Goal: Transaction & Acquisition: Subscribe to service/newsletter

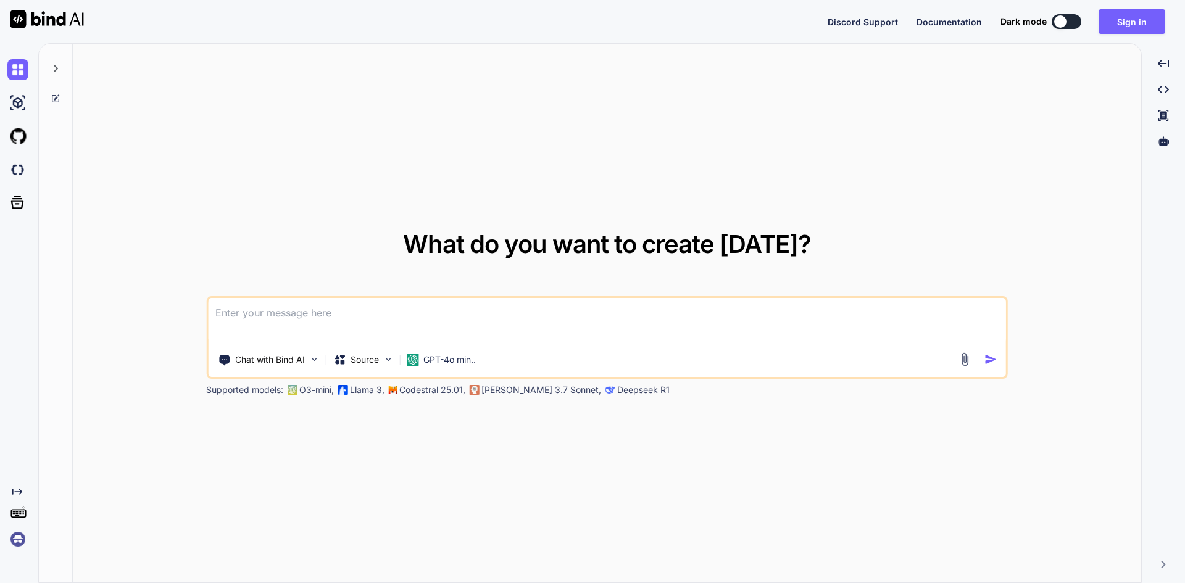
click at [263, 312] on textarea at bounding box center [607, 321] width 798 height 46
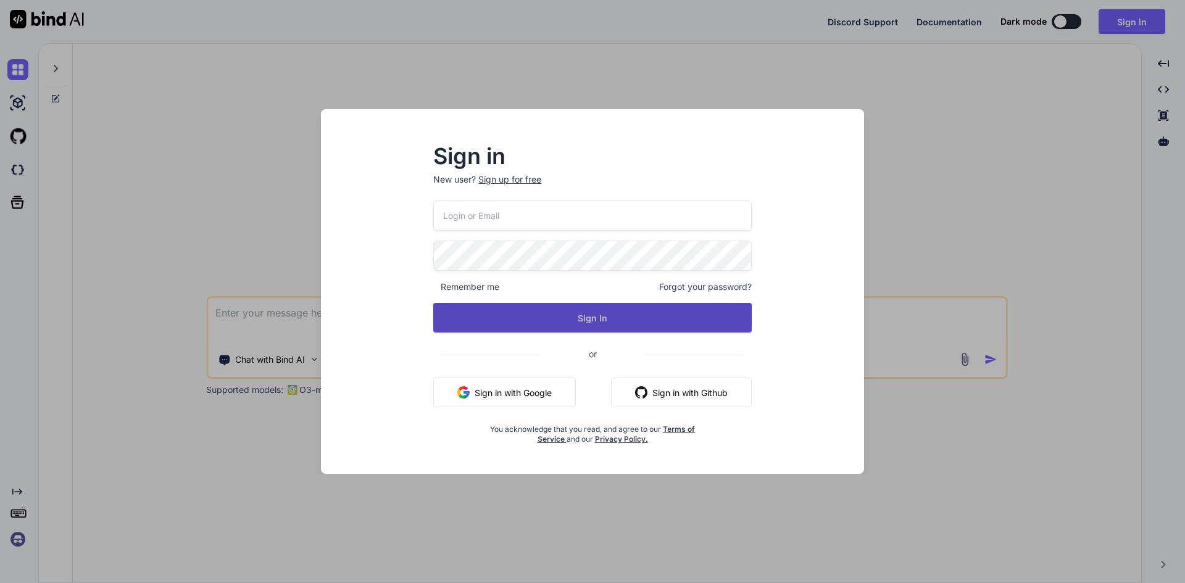
click at [525, 315] on button "Sign In" at bounding box center [592, 318] width 319 height 30
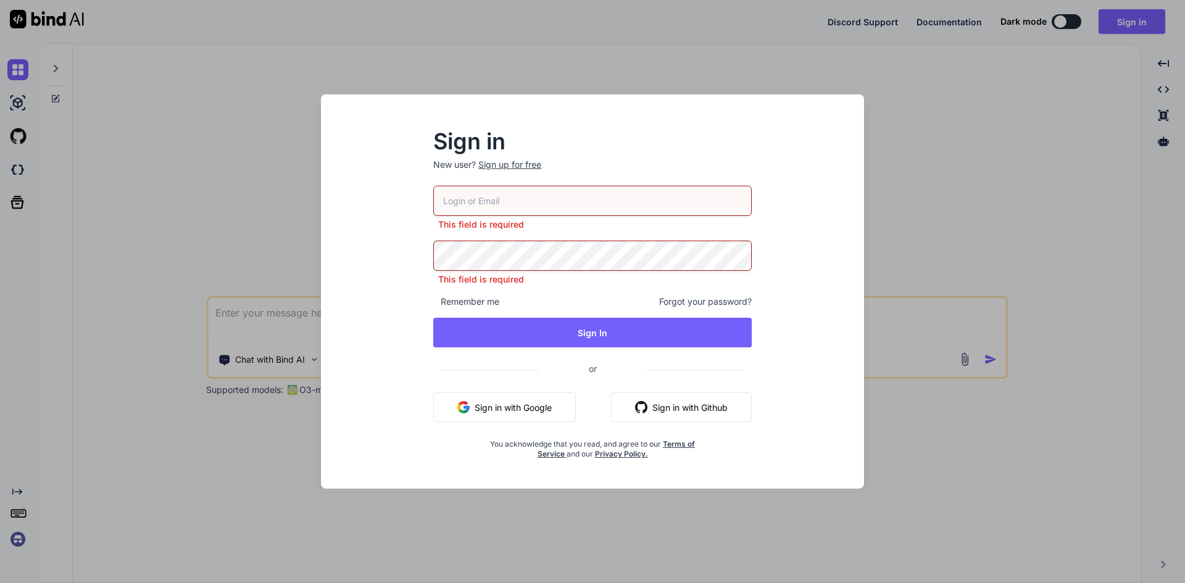
click at [491, 207] on input "email" at bounding box center [592, 201] width 319 height 30
click at [481, 412] on button "Sign in with Google" at bounding box center [504, 408] width 143 height 30
click at [275, 156] on div "Sign in New user? Sign up for free This field is required This field is require…" at bounding box center [592, 291] width 1185 height 583
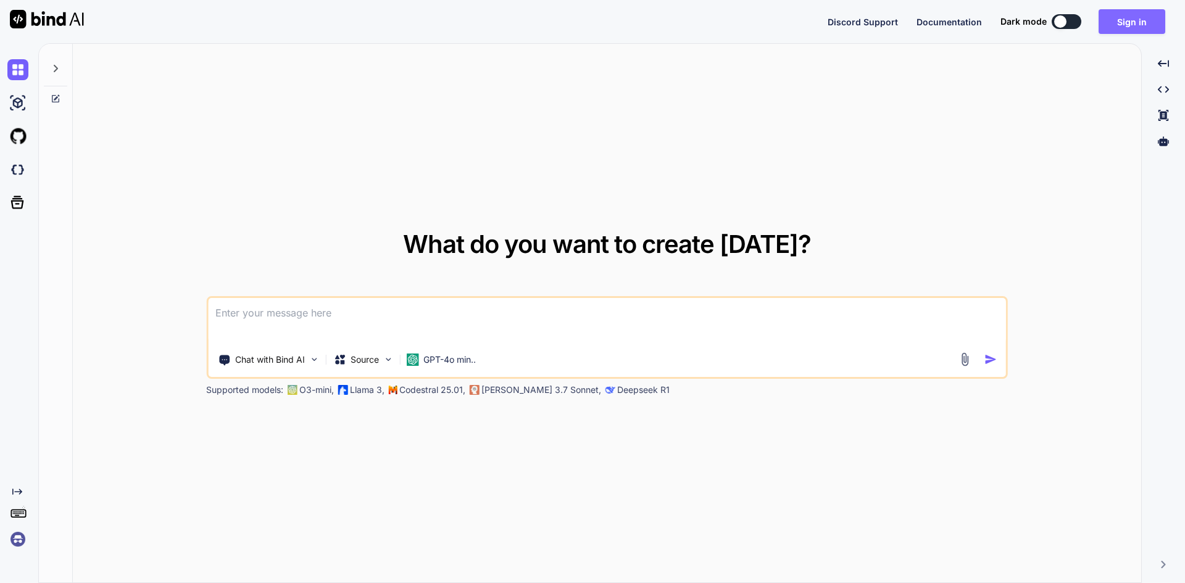
click at [1141, 30] on button "Sign in" at bounding box center [1132, 21] width 67 height 25
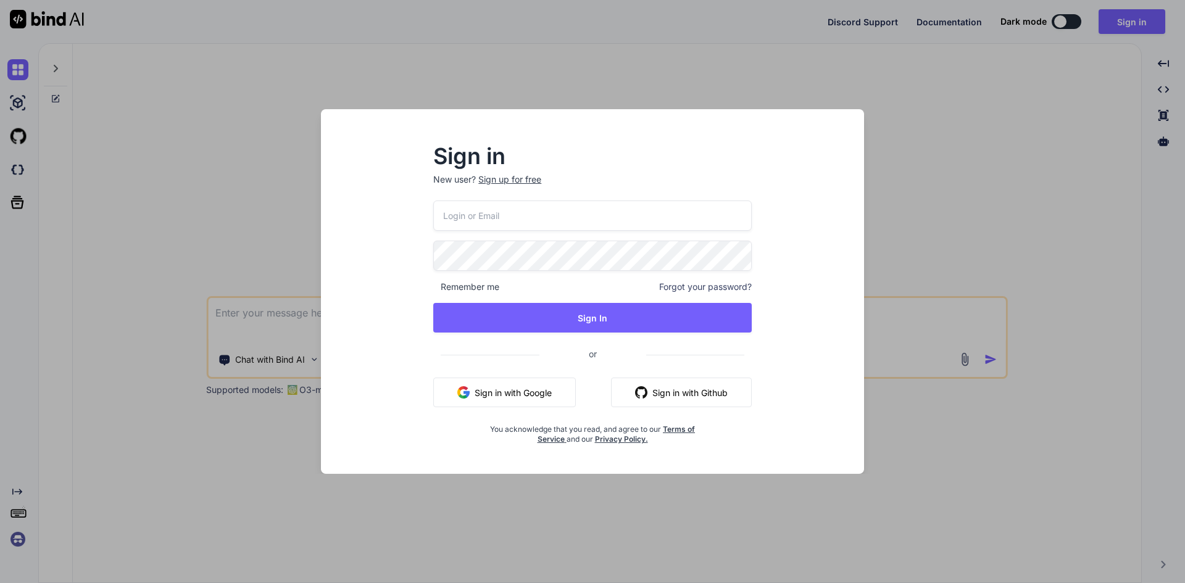
click at [507, 178] on div "Sign up for free" at bounding box center [509, 179] width 63 height 12
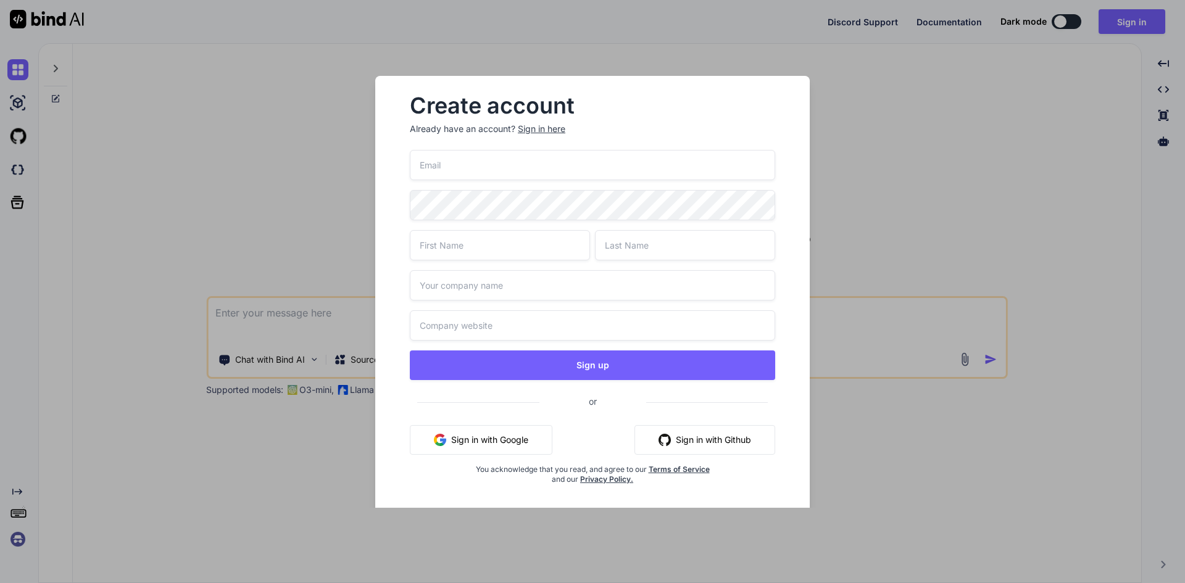
click at [477, 170] on input "email" at bounding box center [592, 165] width 365 height 30
type input "[EMAIL_ADDRESS][DOMAIN_NAME]"
click at [504, 238] on input "text" at bounding box center [500, 245] width 180 height 30
type input "T"
type input "xlerate"
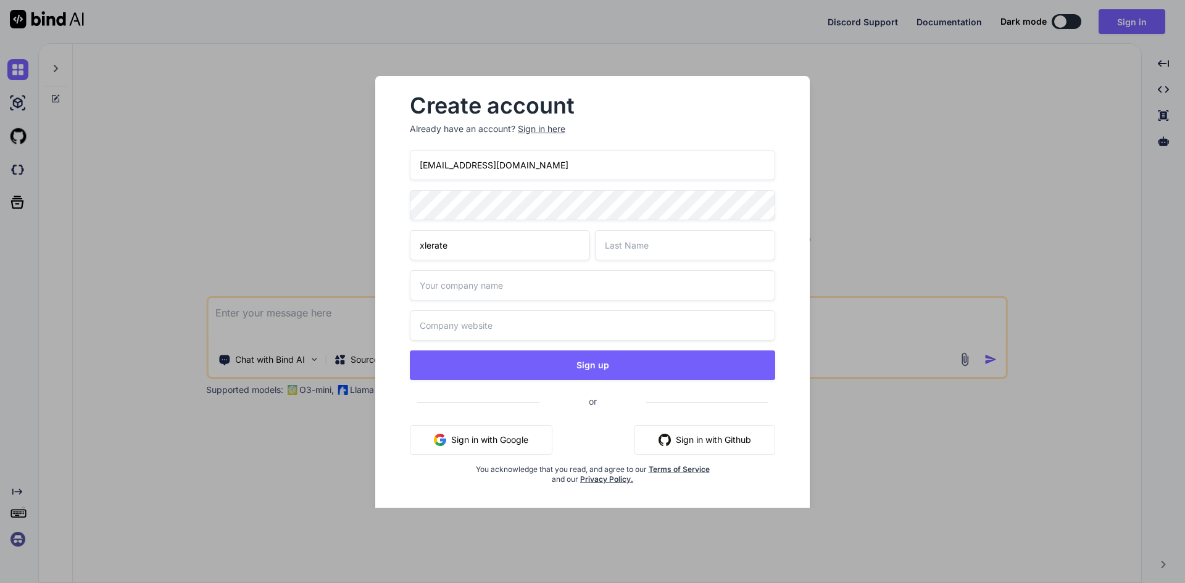
click at [719, 244] on input "text" at bounding box center [685, 245] width 180 height 30
type input "user"
click at [458, 291] on input "text" at bounding box center [592, 285] width 365 height 30
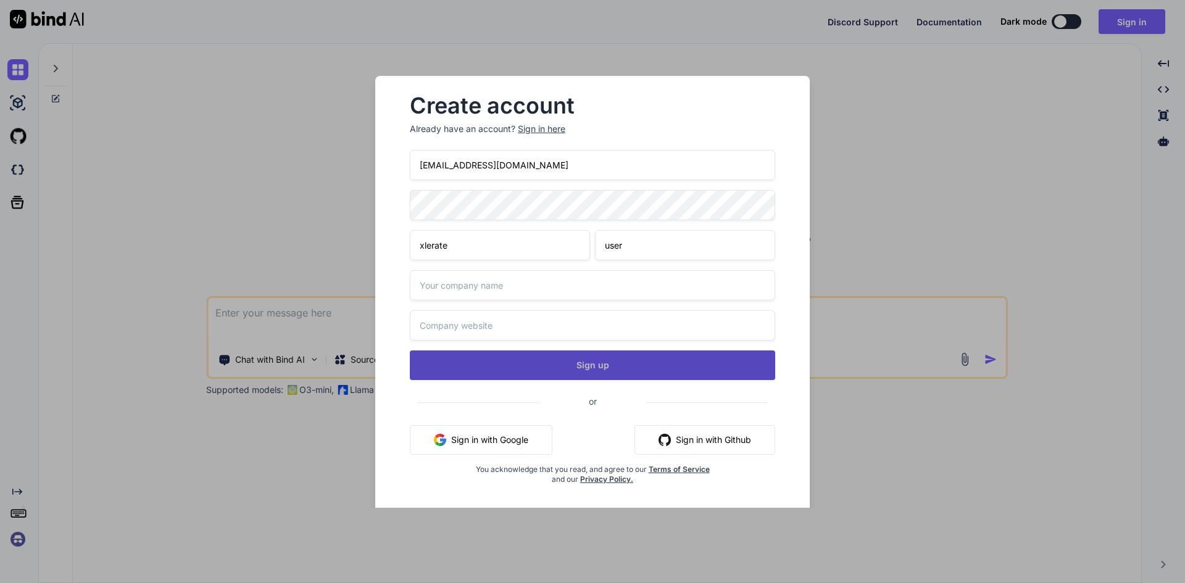
click at [549, 364] on div "[EMAIL_ADDRESS][DOMAIN_NAME] xlerate user Sign up or Sign in with Google Sign i…" at bounding box center [592, 332] width 365 height 364
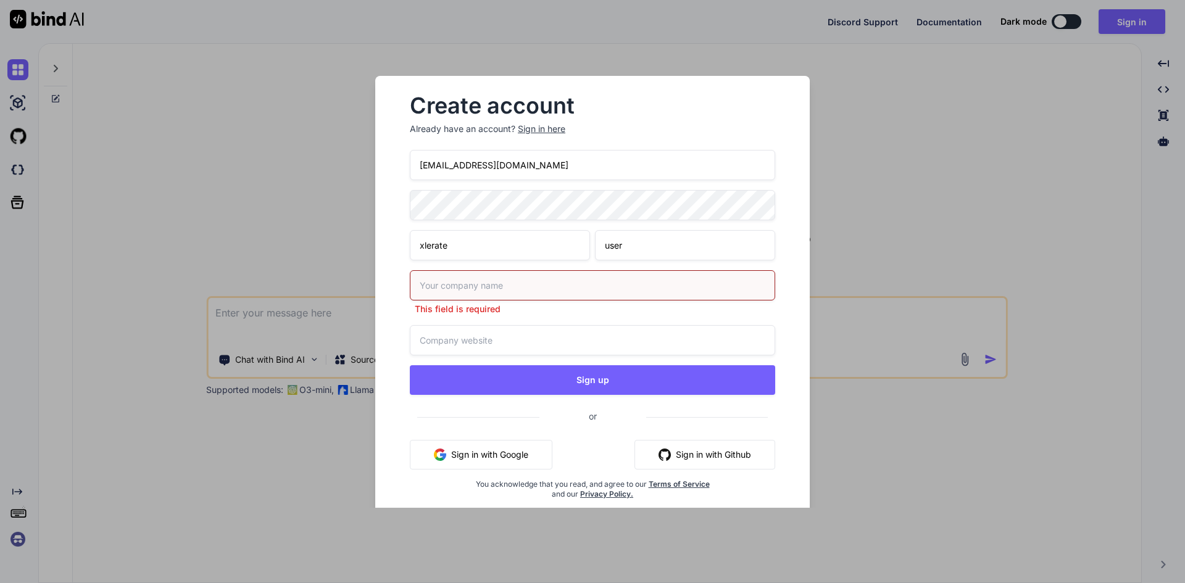
click at [507, 279] on input "text" at bounding box center [592, 285] width 365 height 30
type input "Buffer code"
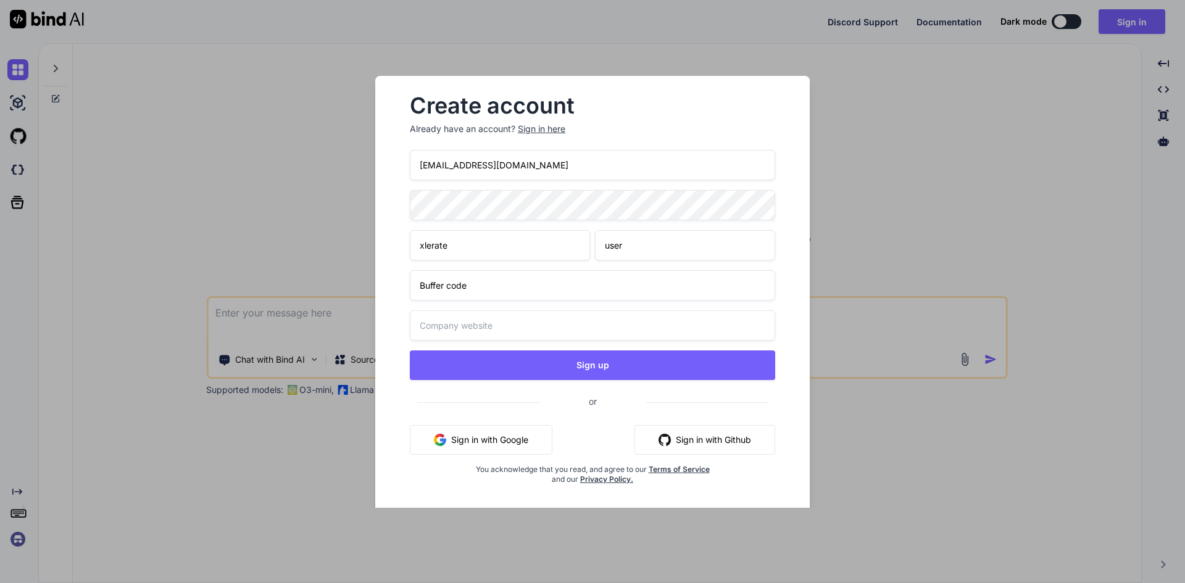
click at [484, 332] on input "text" at bounding box center [592, 326] width 365 height 30
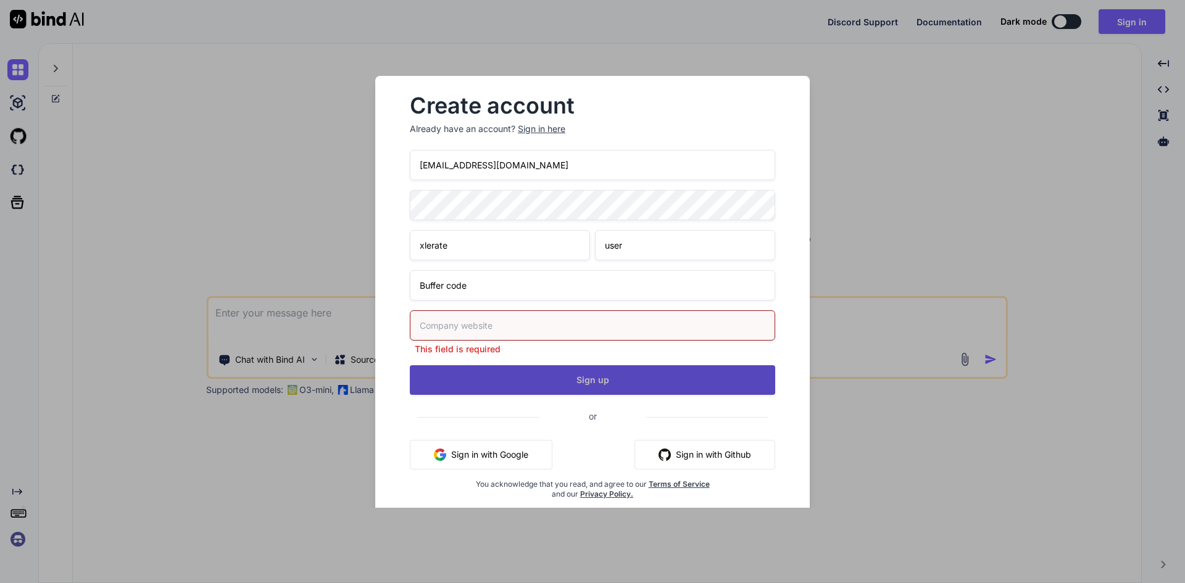
click at [491, 358] on div "[EMAIL_ADDRESS][DOMAIN_NAME] xlerate user Buffer code This field is required Si…" at bounding box center [592, 339] width 365 height 379
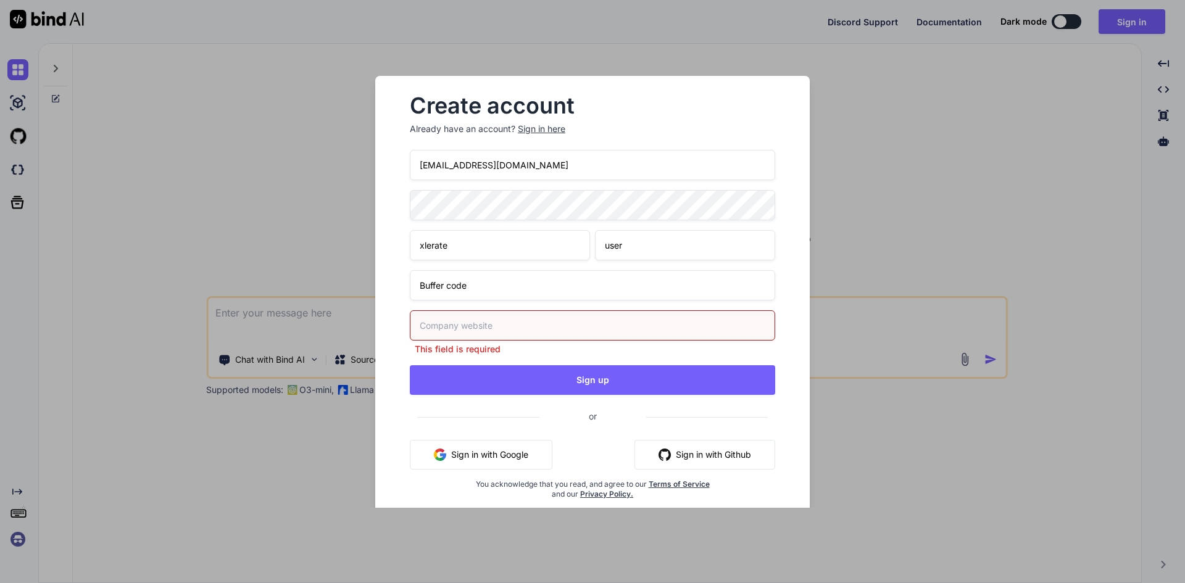
click at [491, 317] on input "text" at bounding box center [592, 326] width 365 height 30
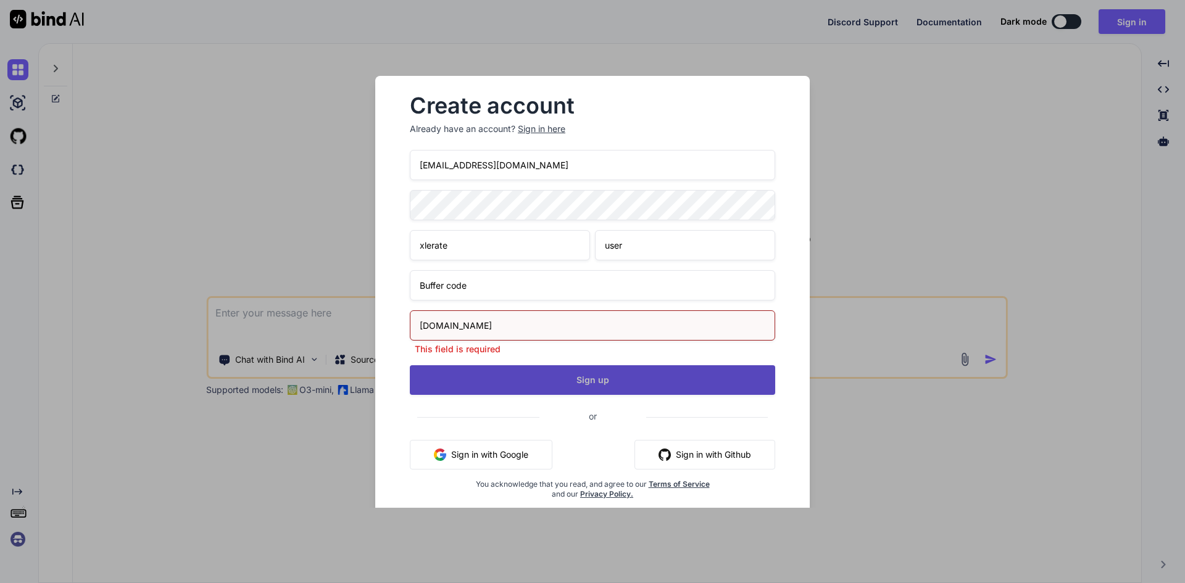
type input "[DOMAIN_NAME]"
click at [535, 380] on button "Sign up" at bounding box center [592, 380] width 365 height 30
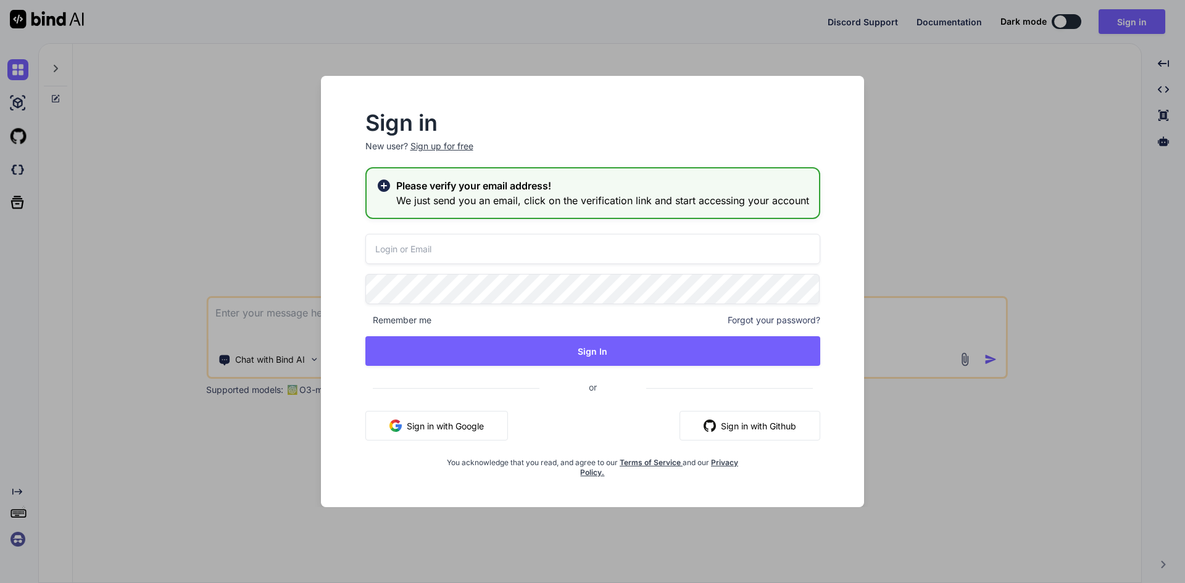
click at [440, 248] on input "email" at bounding box center [592, 249] width 455 height 30
type input "harmozi"
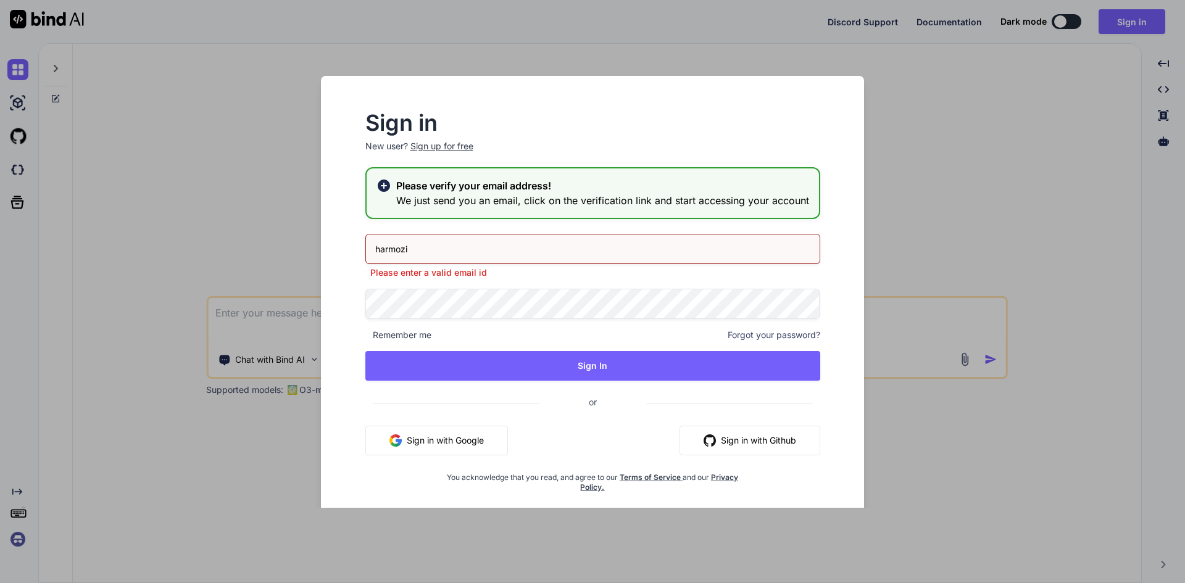
click at [433, 149] on div "Sign up for free" at bounding box center [442, 146] width 63 height 12
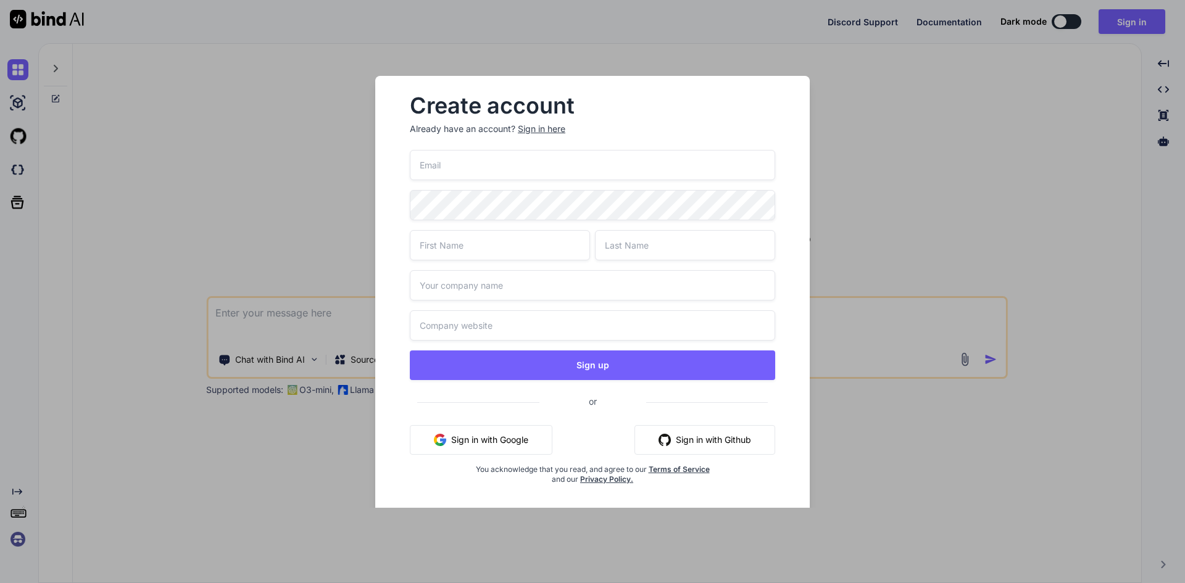
click at [435, 162] on input "email" at bounding box center [592, 165] width 365 height 30
type input "[EMAIL_ADDRESS][DOMAIN_NAME]"
click at [495, 248] on input "text" at bounding box center [500, 245] width 180 height 30
type input "xlerate"
click at [493, 284] on input "text" at bounding box center [592, 285] width 365 height 30
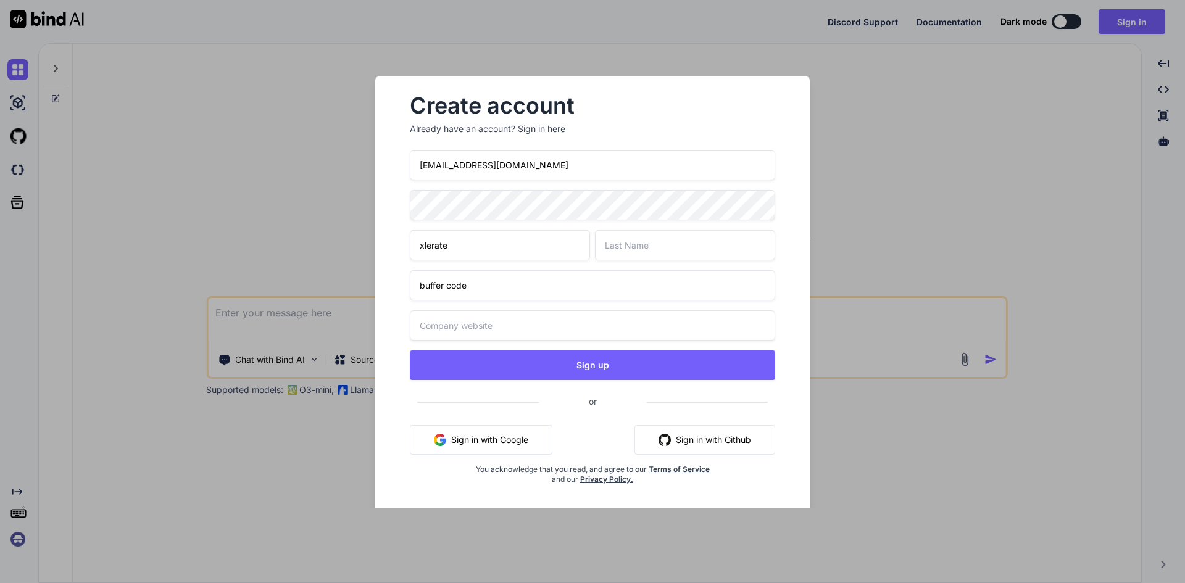
type input "buffer code"
click at [477, 327] on input "text" at bounding box center [592, 326] width 365 height 30
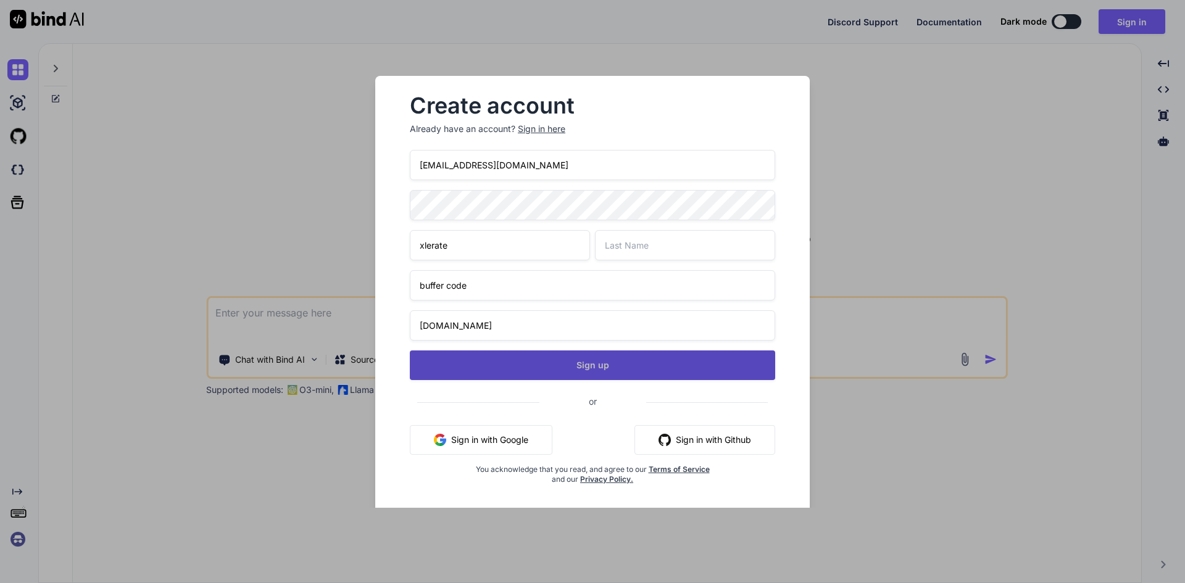
type input "[DOMAIN_NAME]"
click at [561, 374] on button "Sign up" at bounding box center [592, 366] width 365 height 30
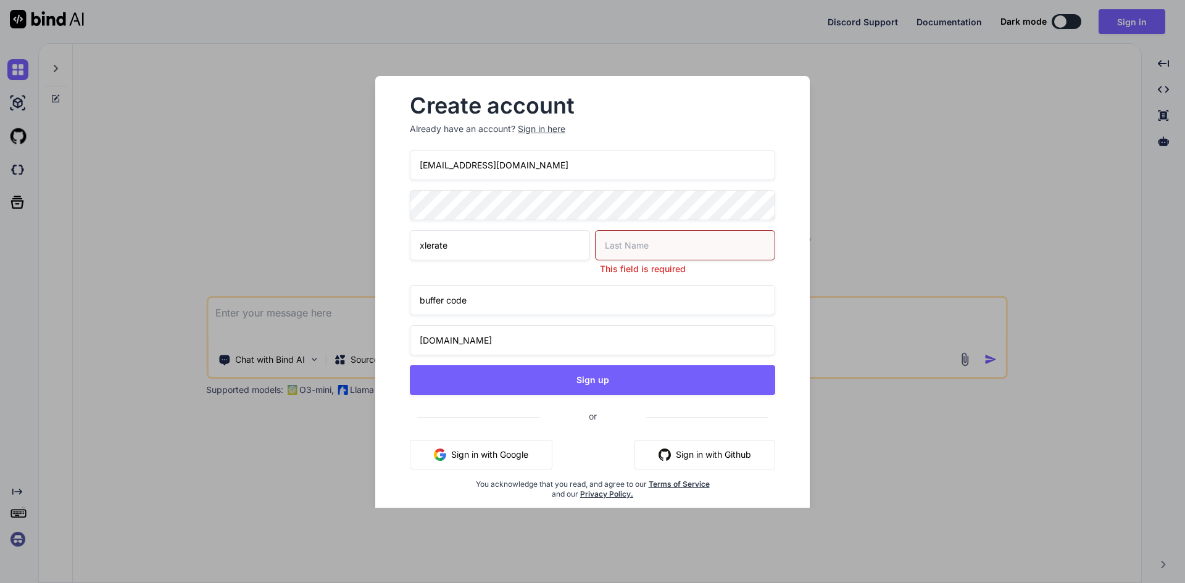
click at [620, 247] on input "text" at bounding box center [685, 245] width 180 height 30
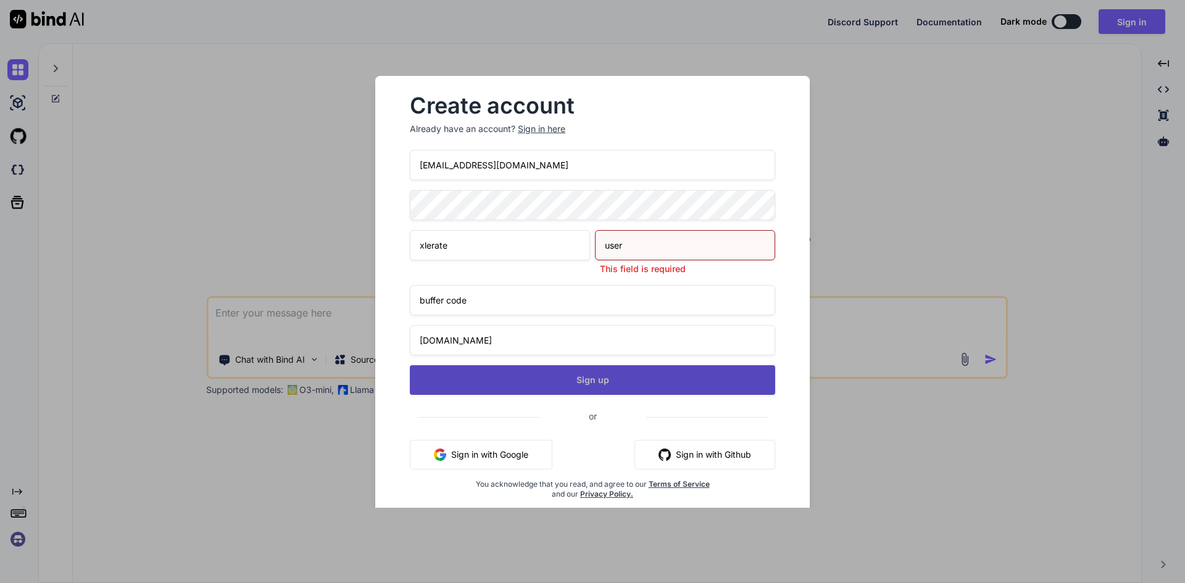
type input "user"
click at [582, 384] on div "[EMAIL_ADDRESS][DOMAIN_NAME] xlerate user This field is required buffer code [D…" at bounding box center [592, 339] width 365 height 379
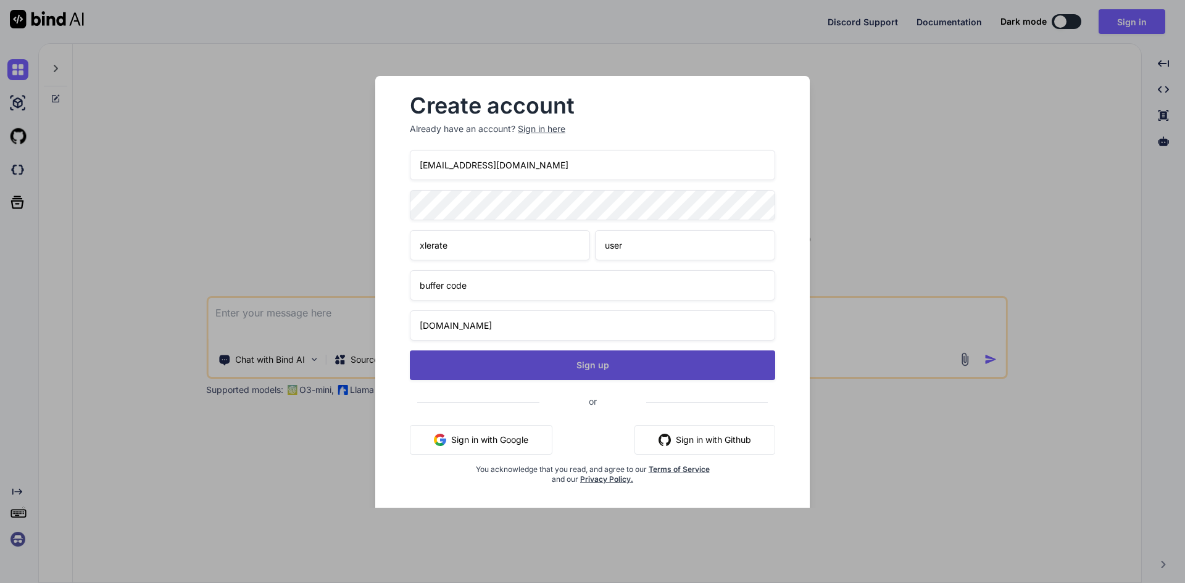
click at [577, 369] on button "Sign up" at bounding box center [592, 366] width 365 height 30
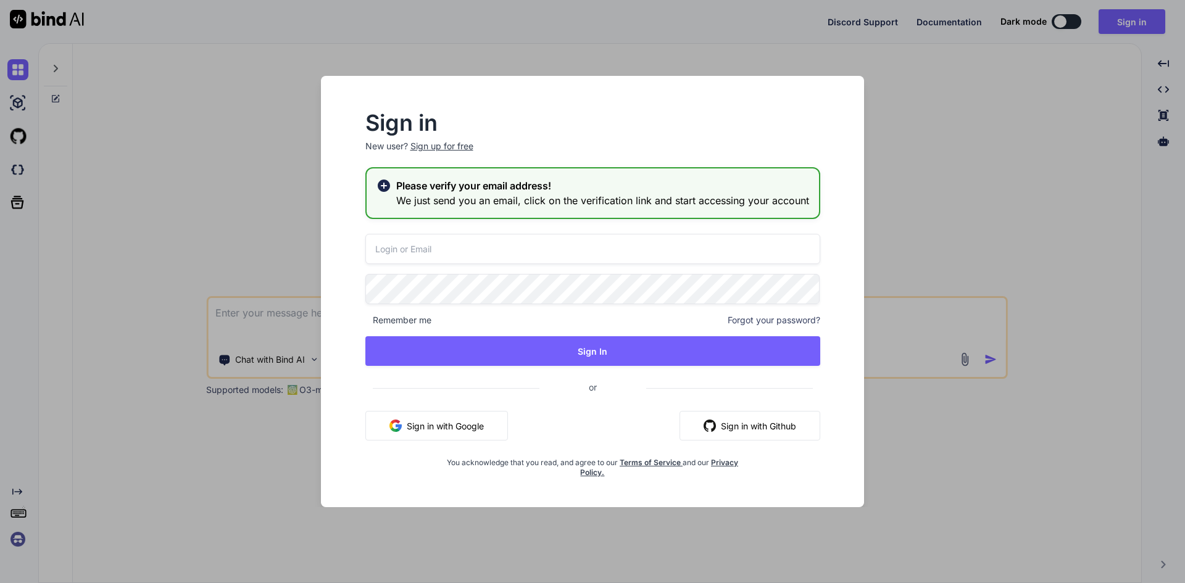
click at [530, 252] on input "email" at bounding box center [592, 249] width 455 height 30
type input "[EMAIL_ADDRESS][DOMAIN_NAME]"
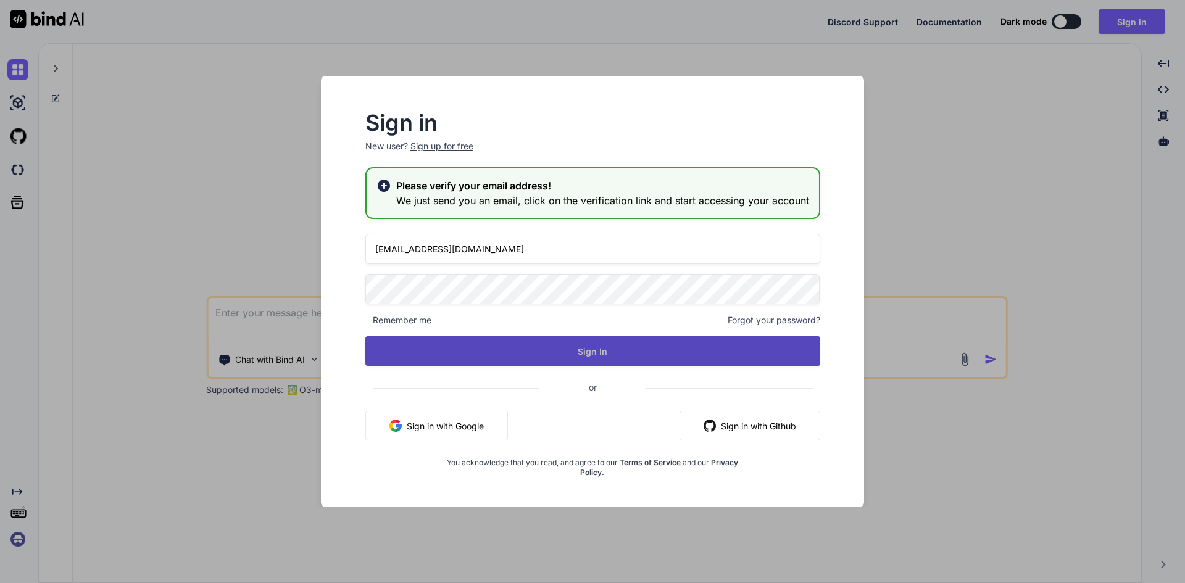
click at [538, 355] on button "Sign In" at bounding box center [592, 351] width 455 height 30
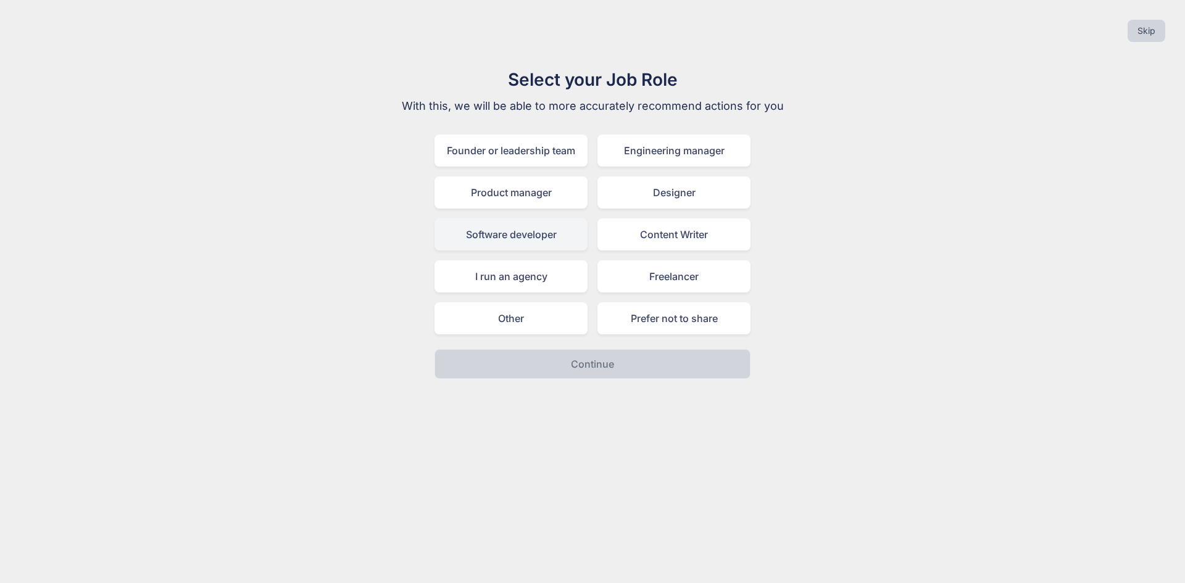
click at [520, 236] on div "Software developer" at bounding box center [511, 235] width 153 height 32
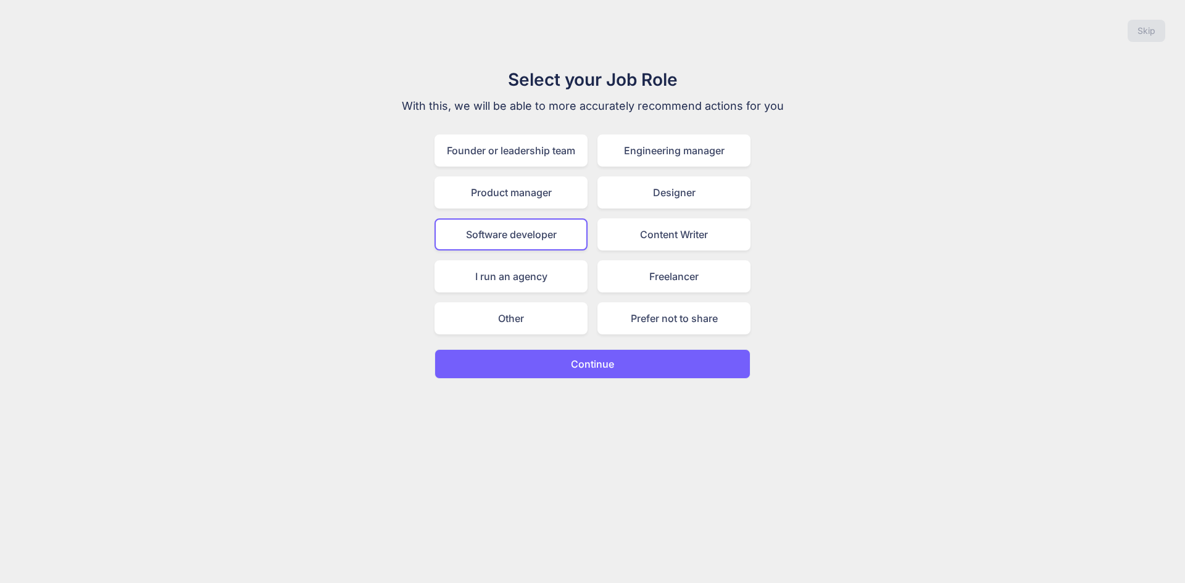
click at [560, 363] on button "Continue" at bounding box center [593, 364] width 316 height 30
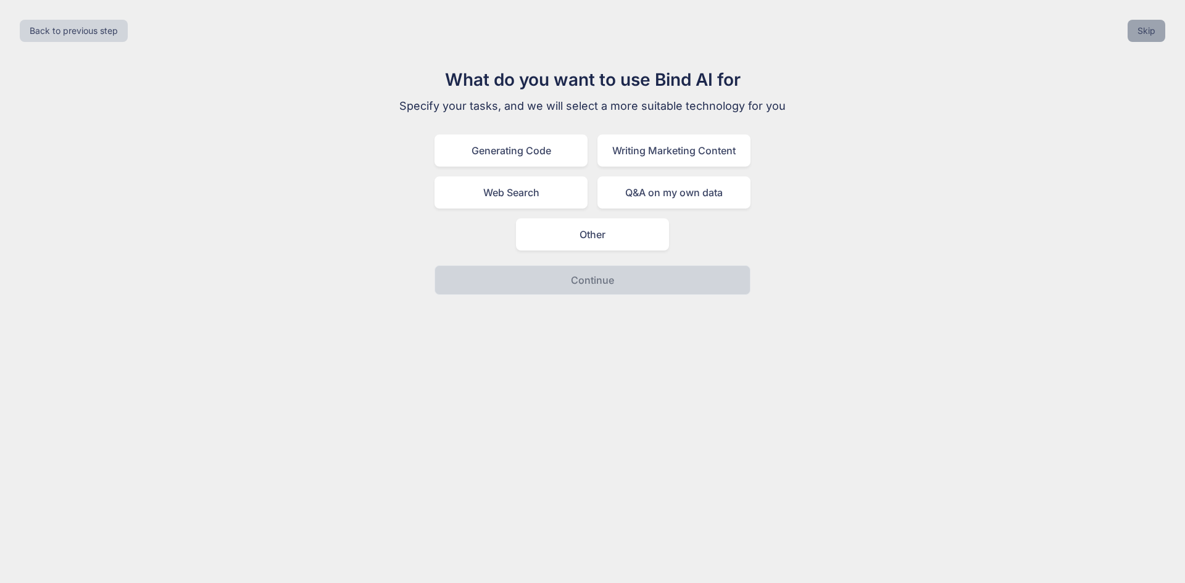
click at [1135, 24] on button "Skip" at bounding box center [1147, 31] width 38 height 22
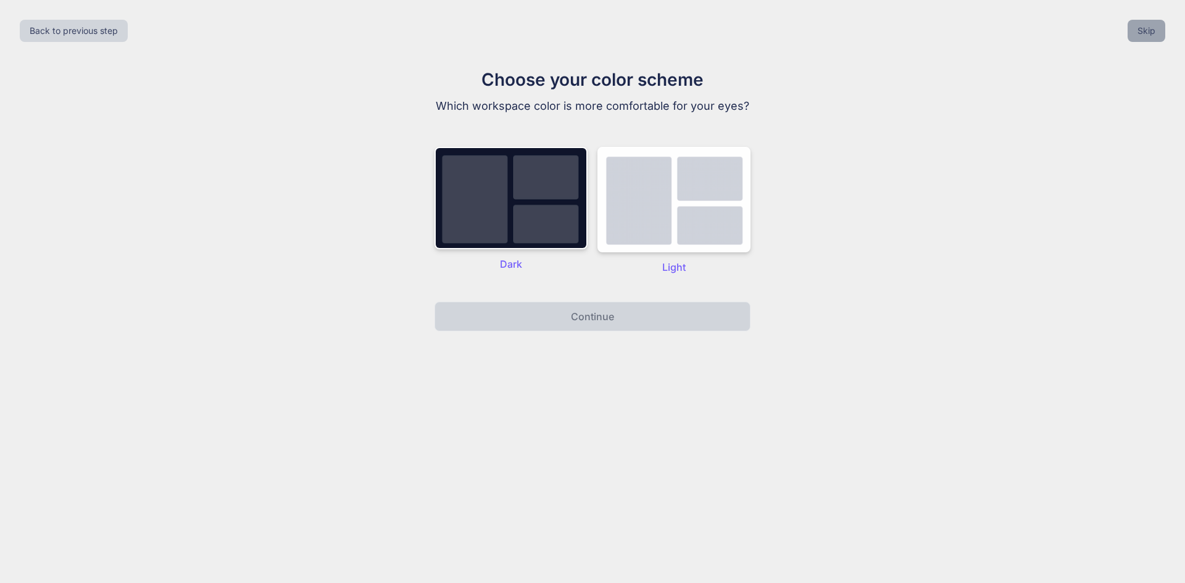
click at [1142, 27] on button "Skip" at bounding box center [1147, 31] width 38 height 22
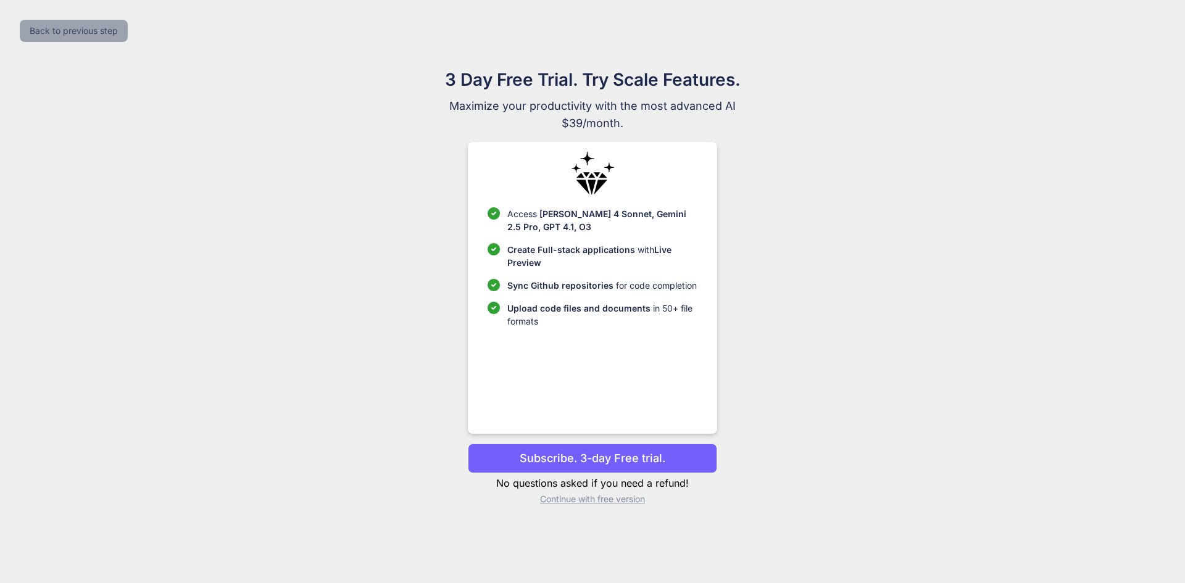
click at [69, 31] on button "Back to previous step" at bounding box center [74, 31] width 108 height 22
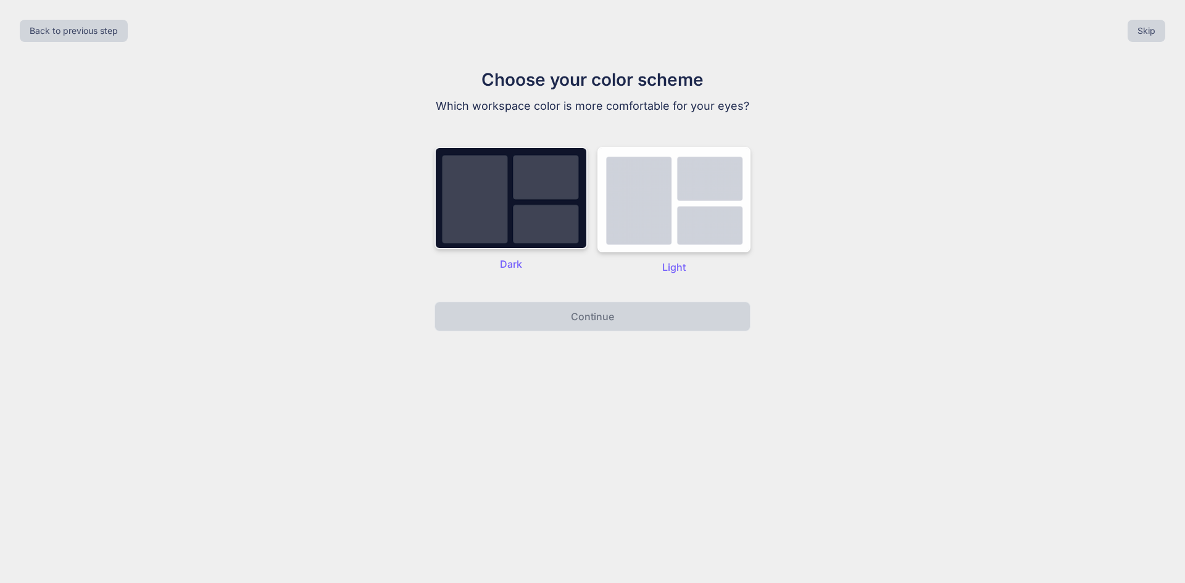
click at [501, 202] on img at bounding box center [511, 198] width 153 height 102
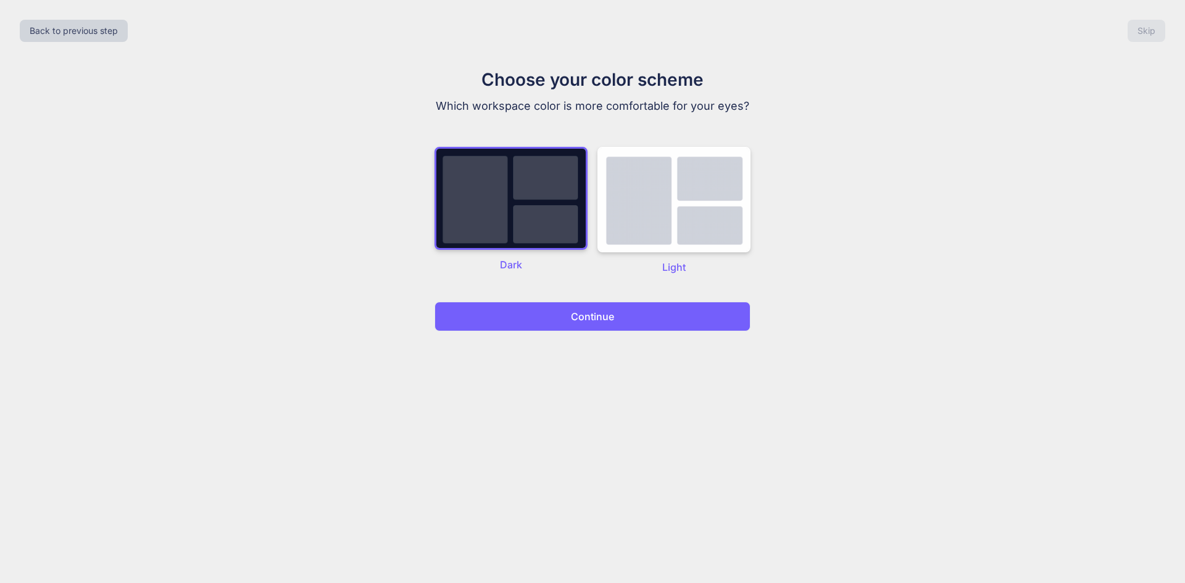
click at [592, 309] on p "Continue" at bounding box center [592, 316] width 43 height 15
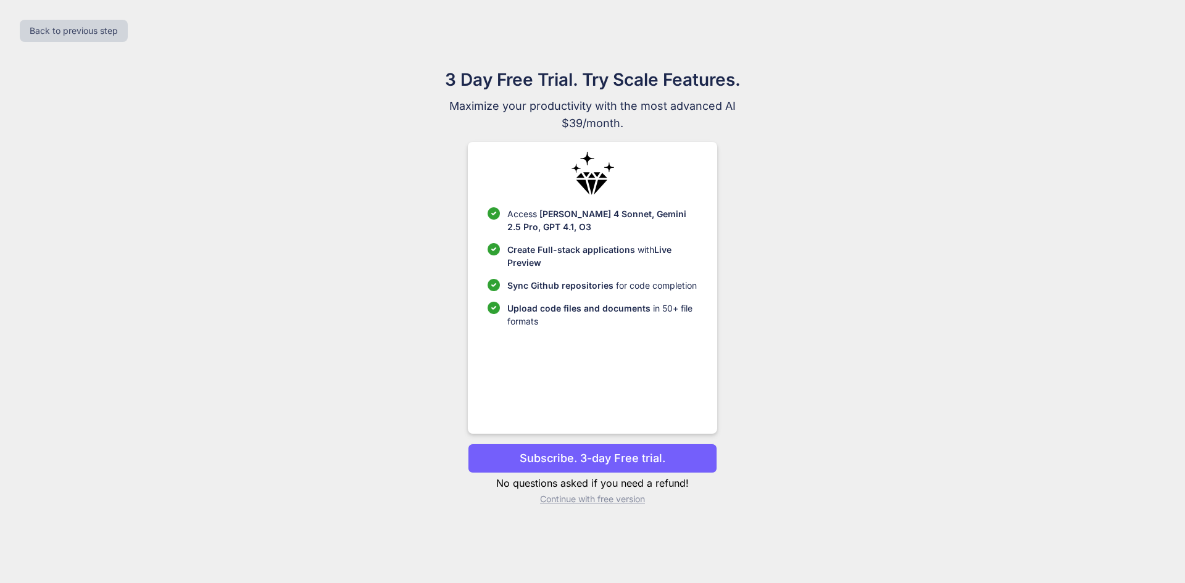
click at [577, 498] on p "Continue with free version" at bounding box center [592, 499] width 249 height 12
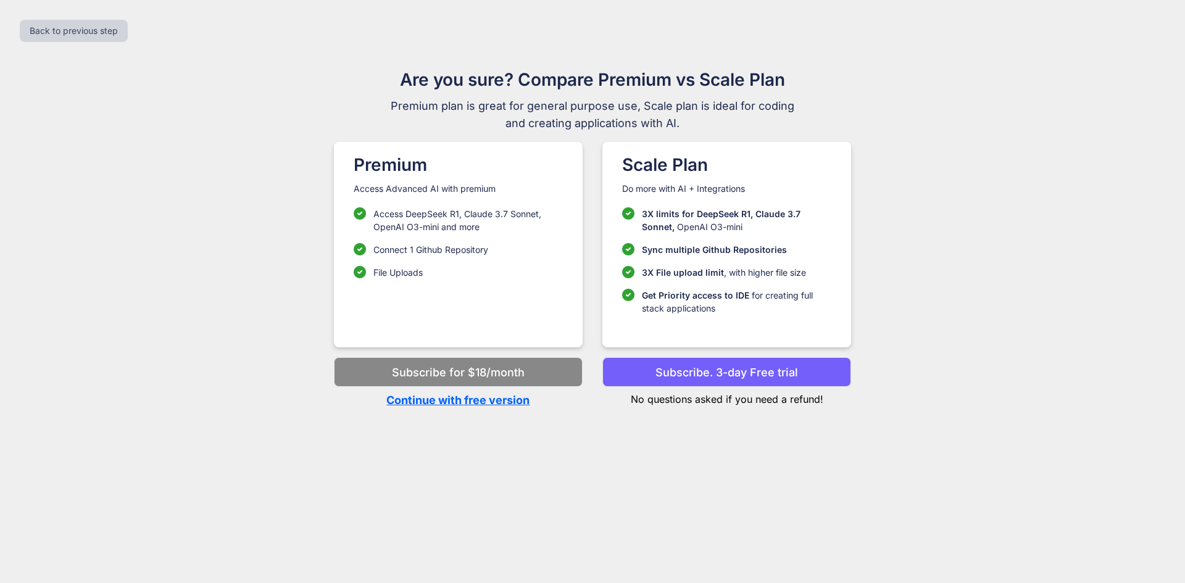
click at [500, 403] on p "Continue with free version" at bounding box center [458, 400] width 249 height 17
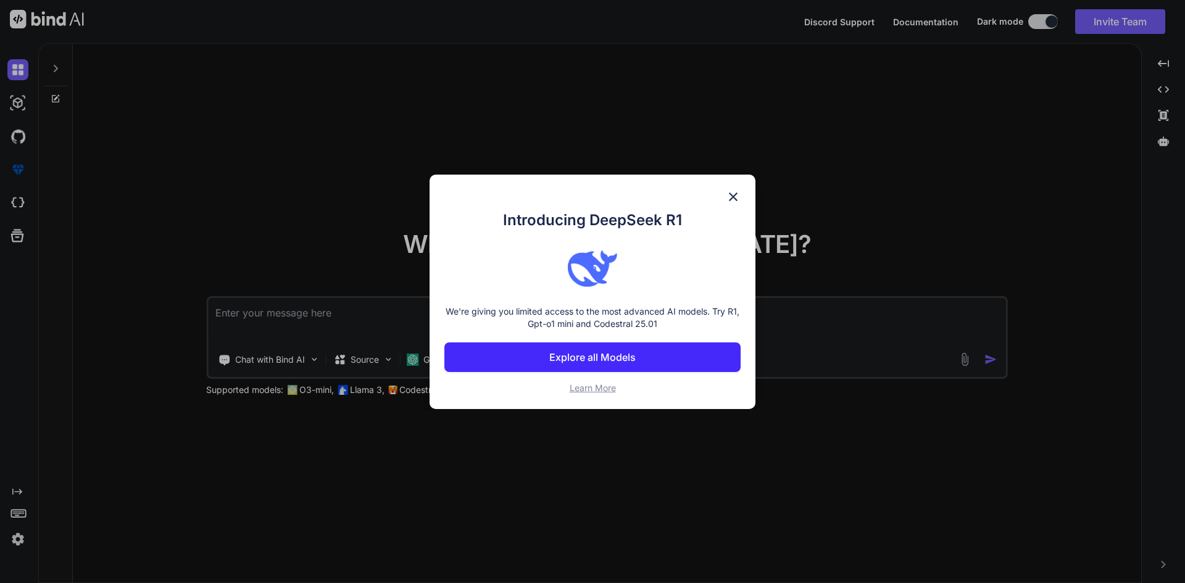
click at [733, 193] on img at bounding box center [733, 197] width 15 height 15
